Goal: Check status: Check status

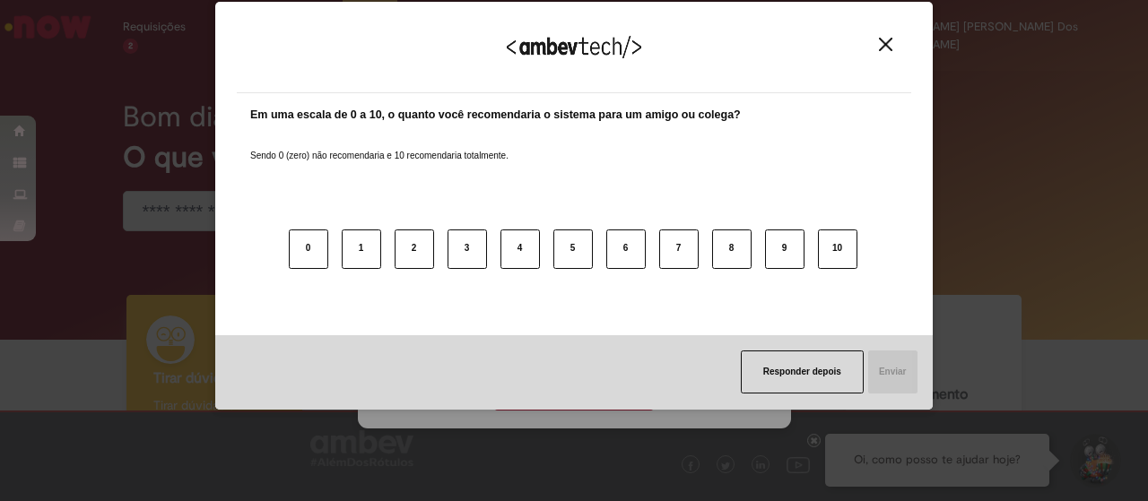
click at [886, 46] on img "Close" at bounding box center [885, 44] width 13 height 13
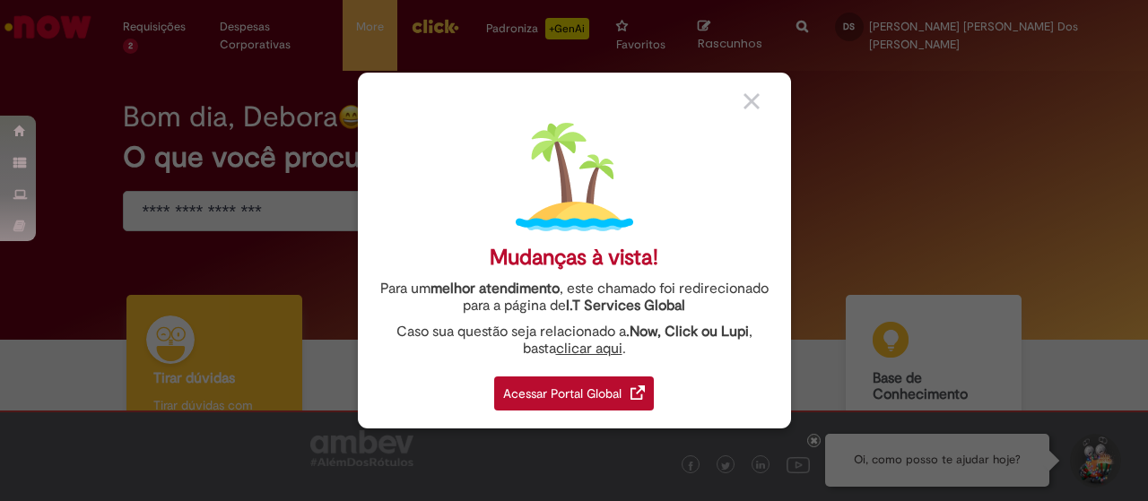
click at [576, 399] on div "Acessar Portal Global" at bounding box center [574, 394] width 160 height 34
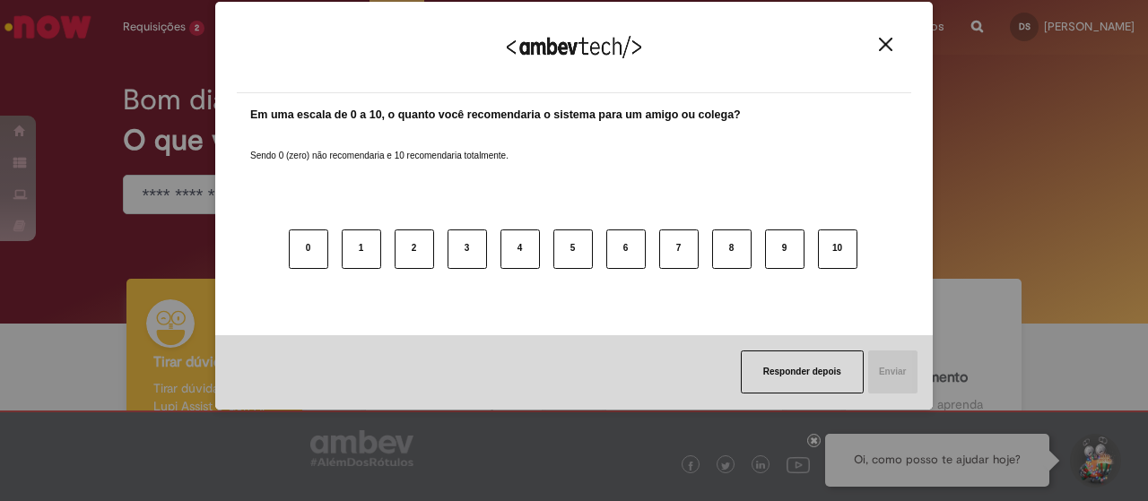
click at [888, 40] on img "Close" at bounding box center [885, 44] width 13 height 13
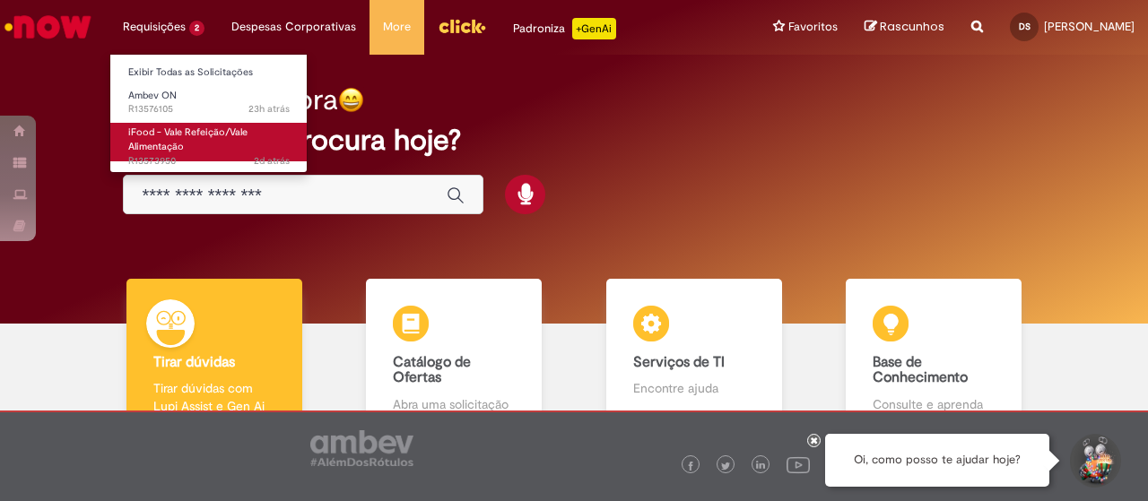
click at [213, 133] on span "iFood - Vale Refeição/Vale Alimentação" at bounding box center [187, 140] width 119 height 28
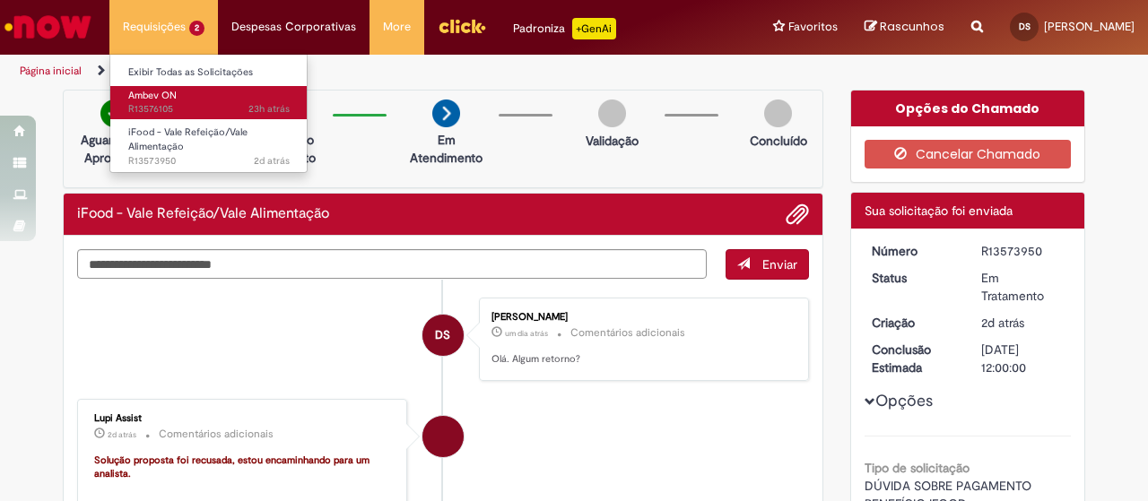
click at [197, 107] on span "23h atrás 23 horas atrás R13576105" at bounding box center [208, 109] width 161 height 14
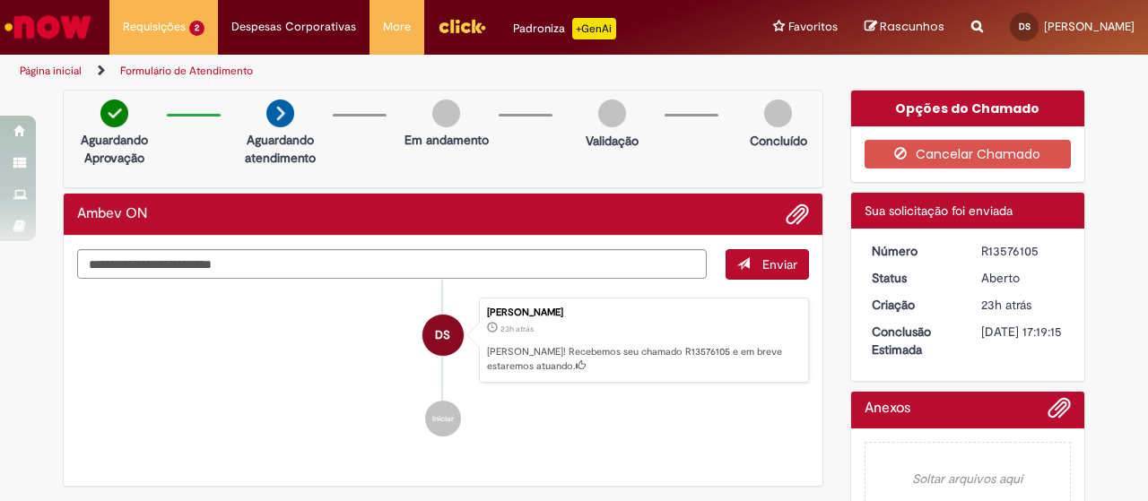
click at [283, 317] on li "DS Debora Alves Martins Dos Santos 23h atrás 23 horas atrás Ola! Recebemos seu …" at bounding box center [443, 341] width 732 height 86
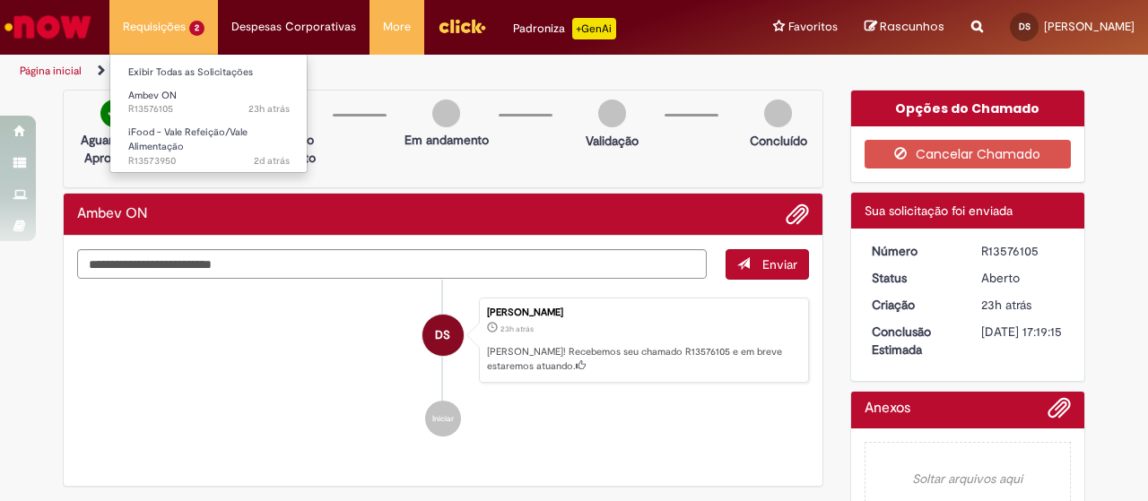
click at [184, 26] on li "Requisições 2 Exibir Todas as Solicitações Ambev ON 23h atrás 23 horas atrás R1…" at bounding box center [163, 27] width 109 height 54
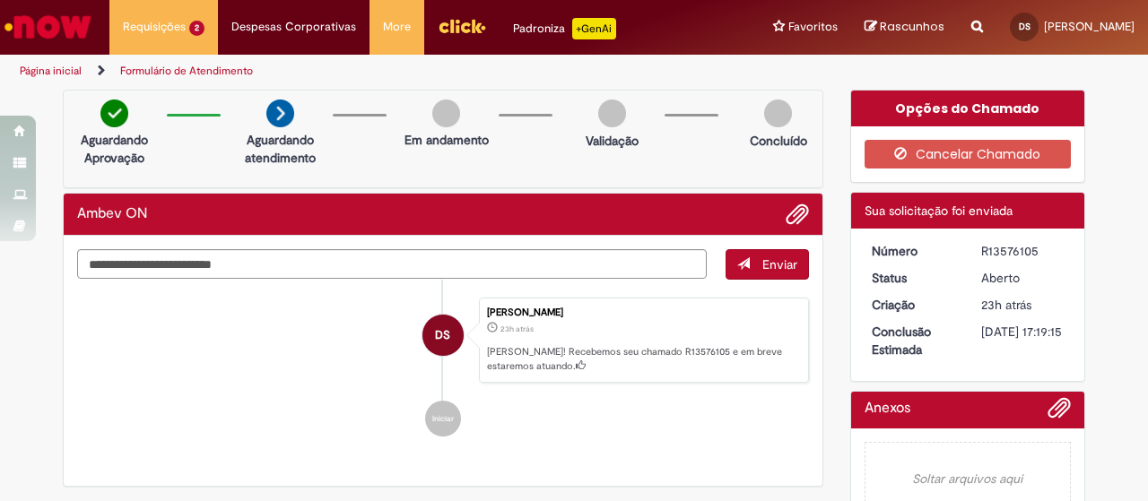
click at [462, 76] on ul "Página inicial Formulário de Atendimento" at bounding box center [382, 71] width 738 height 33
click at [75, 26] on img "Ir para a Homepage" at bounding box center [48, 27] width 92 height 36
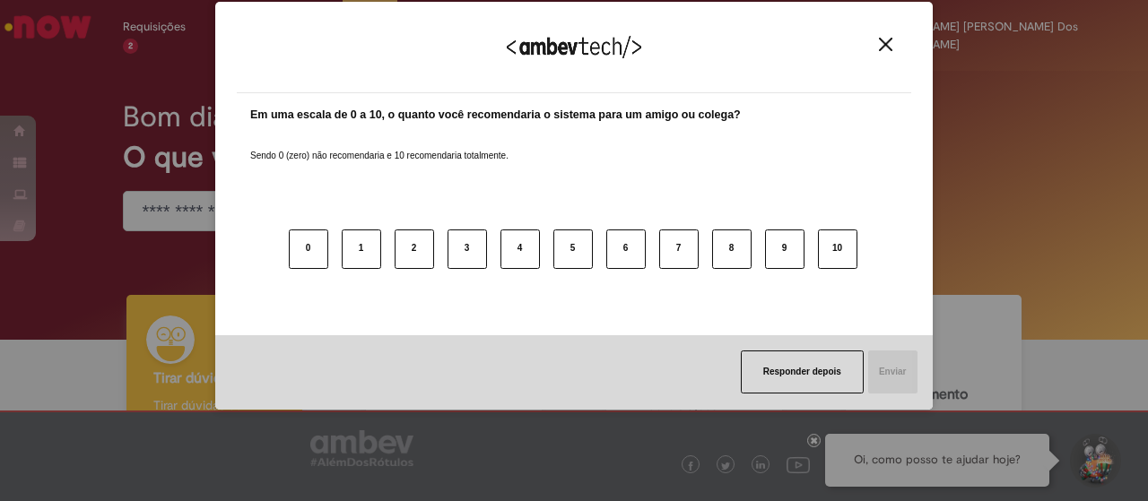
click at [883, 38] on img "Close" at bounding box center [885, 44] width 13 height 13
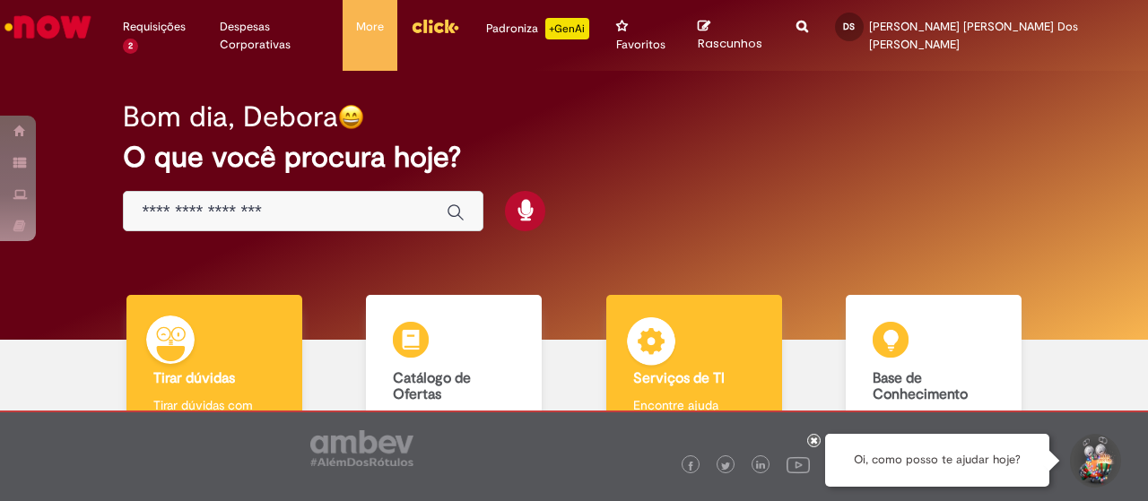
click at [701, 302] on div "Serviços de TI Serviços de TI Encontre ajuda" at bounding box center [694, 372] width 176 height 155
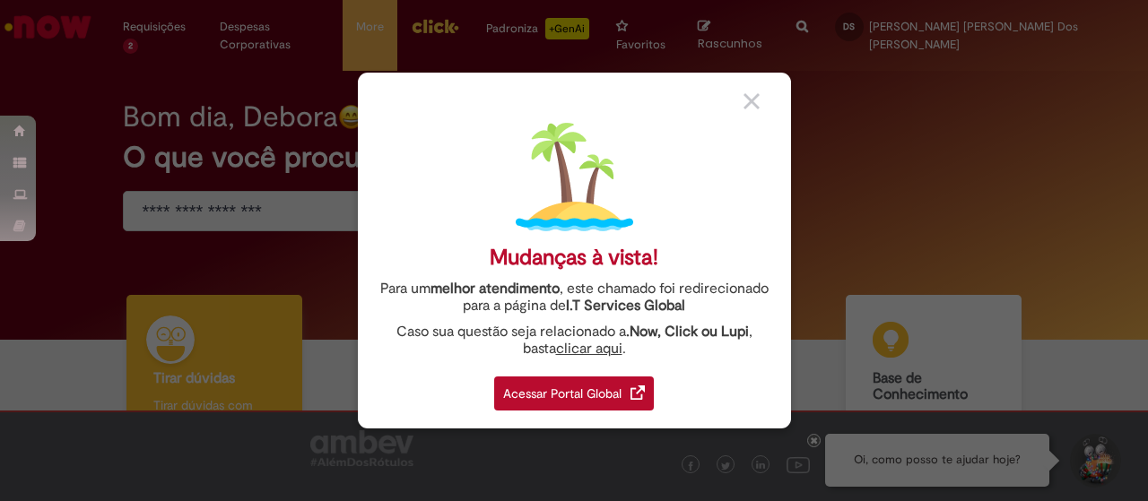
click at [628, 393] on div "Acessar Portal Global" at bounding box center [574, 394] width 160 height 34
